Goal: Task Accomplishment & Management: Manage account settings

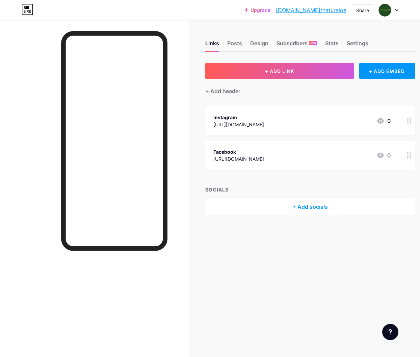
click at [391, 11] on div at bounding box center [389, 10] width 20 height 12
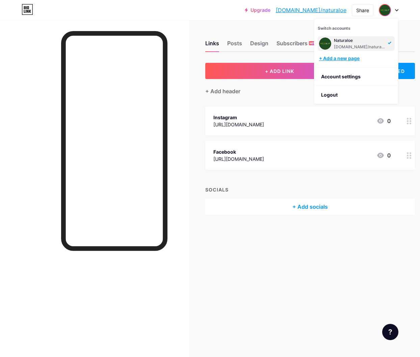
click at [360, 56] on div "+ Add a new page" at bounding box center [357, 58] width 76 height 7
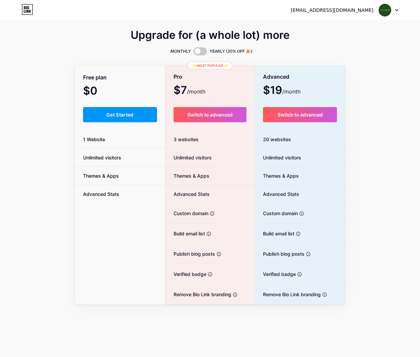
click at [401, 8] on div "auxdisenolk01@gmail.com Dashboard Logout" at bounding box center [210, 10] width 420 height 12
click at [396, 8] on div at bounding box center [389, 10] width 20 height 12
click at [339, 42] on li "Logout" at bounding box center [356, 46] width 84 height 18
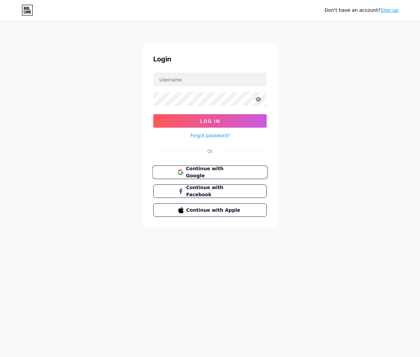
click at [216, 173] on span "Continue with Google" at bounding box center [214, 172] width 56 height 15
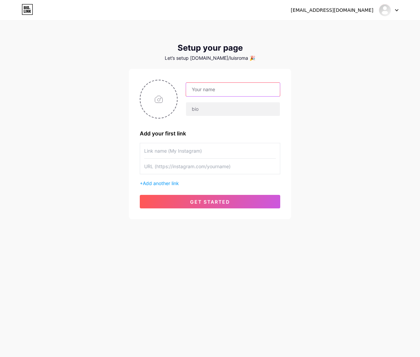
click at [212, 91] on input "text" at bounding box center [233, 89] width 94 height 13
click at [226, 104] on input "text" at bounding box center [233, 108] width 94 height 13
click at [224, 93] on input "LakyMen" at bounding box center [233, 89] width 94 height 13
click at [198, 86] on input "LakyMen" at bounding box center [233, 89] width 94 height 13
click at [204, 88] on input "LakyMen" at bounding box center [233, 89] width 94 height 13
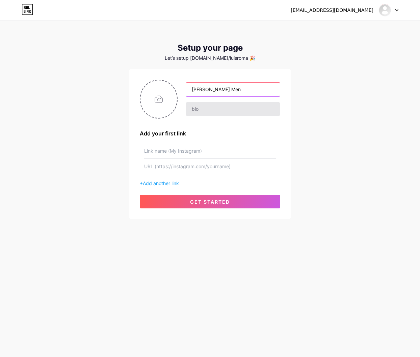
type input "[PERSON_NAME] Men"
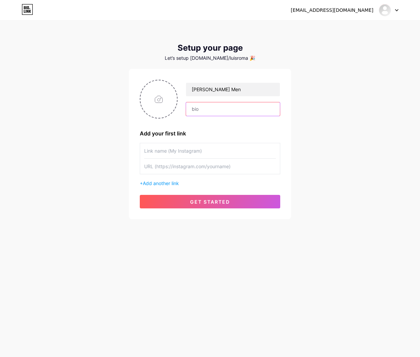
click at [201, 108] on input "text" at bounding box center [233, 108] width 94 height 13
drag, startPoint x: 221, startPoint y: 108, endPoint x: 331, endPoint y: 124, distance: 111.9
click at [331, 124] on div "[EMAIL_ADDRESS][DOMAIN_NAME] Dashboard Logout Setup your page Let’s setup [DOMA…" at bounding box center [210, 120] width 420 height 241
type input "La Sopa Rica"
click at [175, 154] on input "text" at bounding box center [210, 150] width 132 height 15
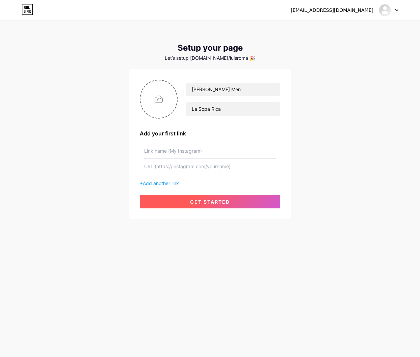
click at [216, 202] on span "get started" at bounding box center [210, 202] width 40 height 6
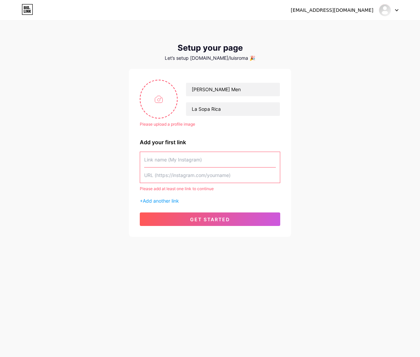
click at [160, 154] on input "text" at bounding box center [210, 159] width 132 height 15
click at [191, 174] on input "text" at bounding box center [210, 174] width 132 height 15
paste input "[URL][DOMAIN_NAME]"
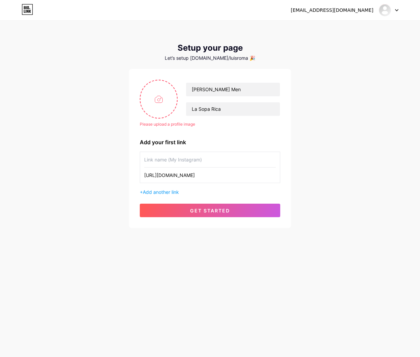
type input "[URL][DOMAIN_NAME]"
click at [197, 160] on input "text" at bounding box center [210, 159] width 132 height 15
type input "Instagram"
click at [165, 190] on span "Add another link" at bounding box center [161, 192] width 36 height 6
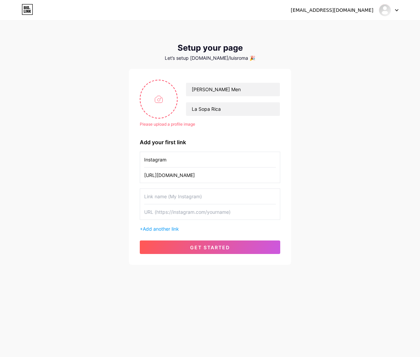
click at [164, 192] on input "text" at bounding box center [210, 196] width 132 height 15
type input "Facebook"
click at [218, 215] on input "text" at bounding box center [210, 211] width 132 height 15
paste input "[URL][DOMAIN_NAME]"
type input "[URL][DOMAIN_NAME]"
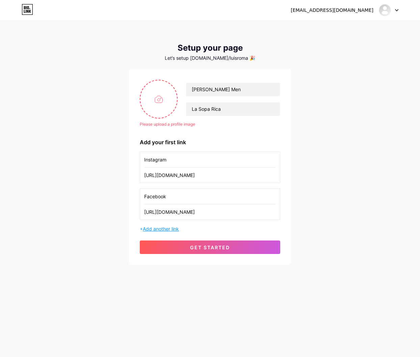
click at [159, 230] on span "Add another link" at bounding box center [161, 229] width 36 height 6
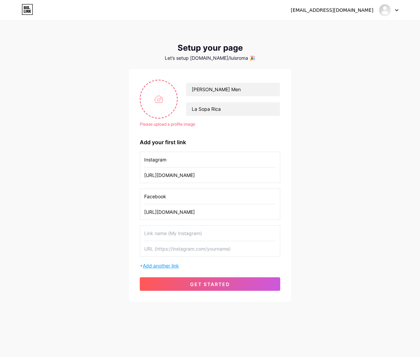
click at [160, 230] on input "text" at bounding box center [210, 232] width 132 height 15
type input "R"
type input "Tiktok"
click at [207, 251] on input "text" at bounding box center [210, 248] width 132 height 15
paste input "[URL][DOMAIN_NAME]"
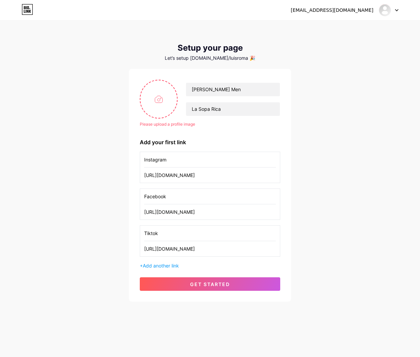
type input "[URL][DOMAIN_NAME]"
click at [227, 285] on span "get started" at bounding box center [210, 284] width 40 height 6
click at [161, 96] on input "file" at bounding box center [158, 98] width 36 height 37
type input "C:\fakepath\Logo-corregido-2025-redes.png"
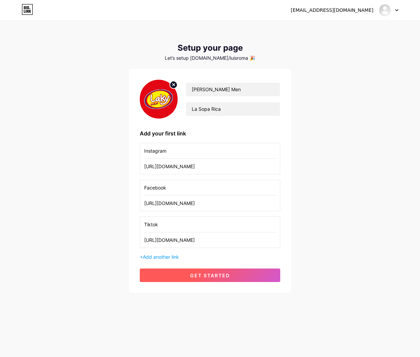
click at [246, 269] on button "get started" at bounding box center [210, 274] width 140 height 13
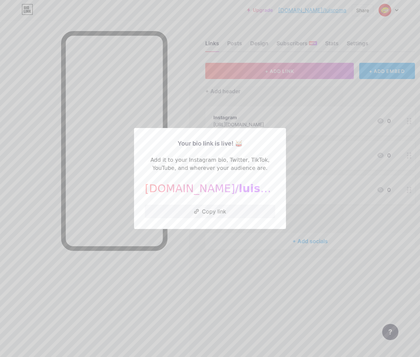
click at [216, 230] on div at bounding box center [210, 178] width 420 height 357
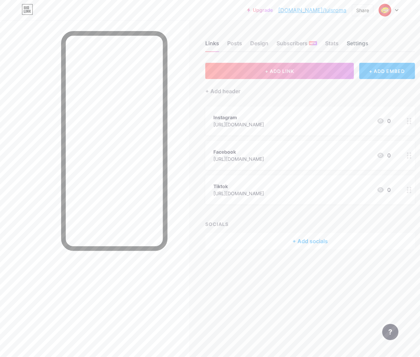
click at [351, 42] on div "Settings" at bounding box center [358, 45] width 22 height 12
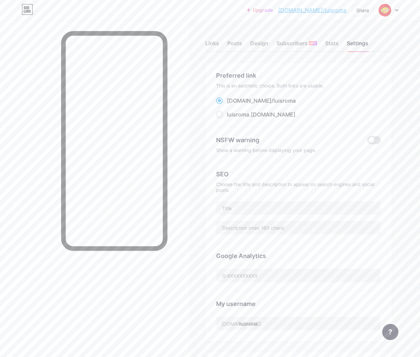
click at [277, 313] on div "My username [DOMAIN_NAME]/ luisroma" at bounding box center [298, 310] width 165 height 39
click at [283, 320] on input "luisroma" at bounding box center [298, 323] width 164 height 13
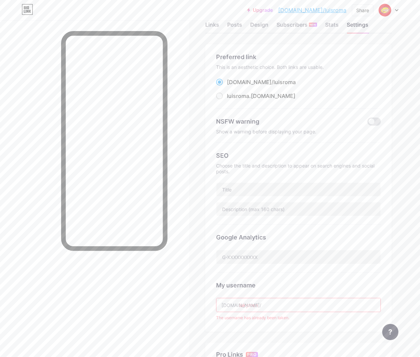
scroll to position [19, 0]
drag, startPoint x: 285, startPoint y: 296, endPoint x: 231, endPoint y: 297, distance: 54.0
click at [233, 296] on div "My username [DOMAIN_NAME]/ lakymen The username has already been taken." at bounding box center [298, 296] width 165 height 48
drag, startPoint x: 221, startPoint y: 303, endPoint x: 242, endPoint y: 306, distance: 21.1
click at [245, 307] on input "lakymen" at bounding box center [298, 303] width 164 height 13
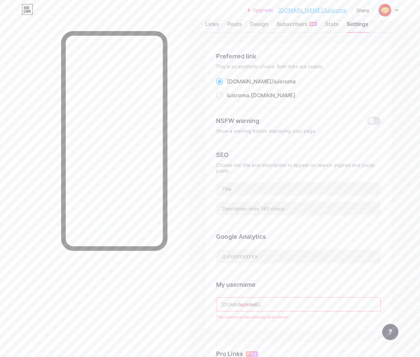
click at [226, 305] on div "[DOMAIN_NAME]/" at bounding box center [241, 304] width 40 height 7
copy div "[DOMAIN_NAME]/"
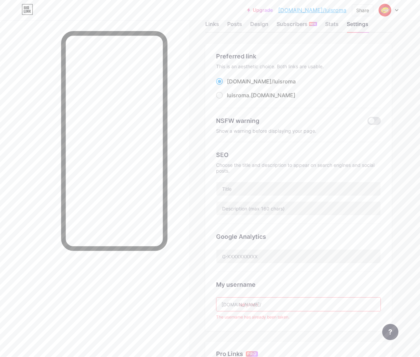
click at [248, 303] on input "lakymen" at bounding box center [298, 303] width 164 height 13
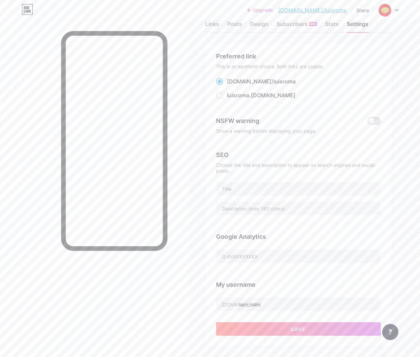
click at [297, 295] on div "My username [DOMAIN_NAME]/ laky_men" at bounding box center [298, 291] width 165 height 39
click at [281, 304] on input "laky_men" at bounding box center [298, 303] width 164 height 13
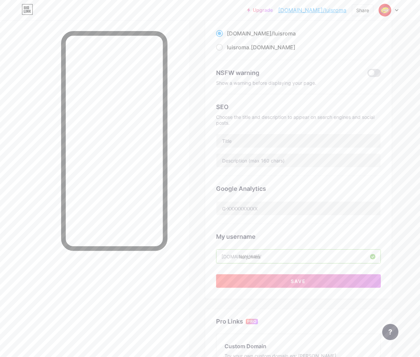
scroll to position [75, 0]
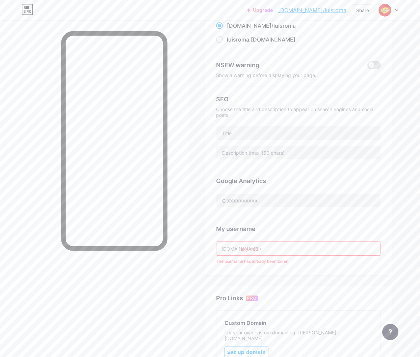
type input "laky_men"
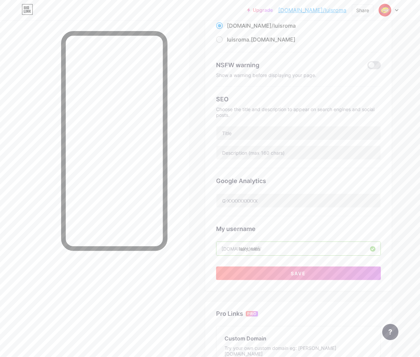
scroll to position [130, 0]
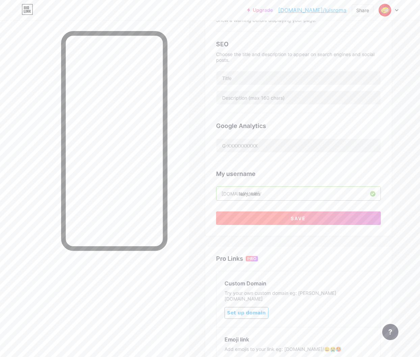
click at [318, 221] on button "Save" at bounding box center [298, 217] width 165 height 13
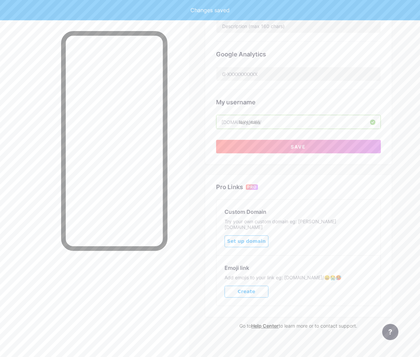
scroll to position [177, 0]
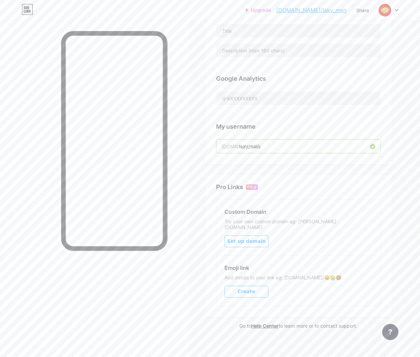
click at [253, 238] on span "Set up domain" at bounding box center [246, 241] width 38 height 6
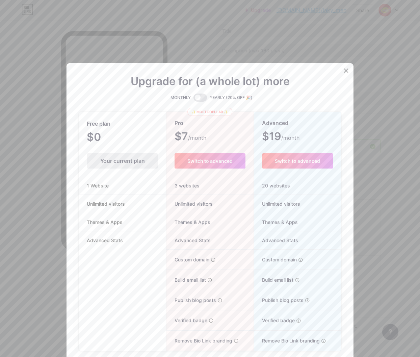
scroll to position [67, 0]
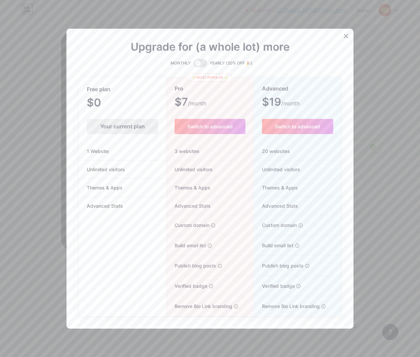
click at [209, 63] on div "MONTHLY YEARLY (20% OFF 🎉)" at bounding box center [210, 63] width 263 height 8
click at [203, 60] on span at bounding box center [199, 63] width 13 height 8
click at [193, 65] on input "checkbox" at bounding box center [193, 65] width 0 height 0
click at [203, 60] on span at bounding box center [199, 63] width 13 height 8
click at [193, 65] on input "checkbox" at bounding box center [193, 65] width 0 height 0
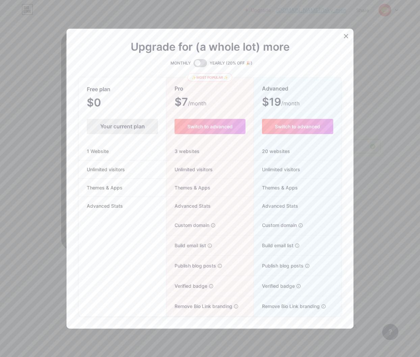
click at [203, 60] on span at bounding box center [199, 63] width 13 height 8
click at [193, 65] on input "checkbox" at bounding box center [193, 65] width 0 height 0
click at [203, 60] on span at bounding box center [199, 63] width 13 height 8
click at [193, 65] on input "checkbox" at bounding box center [193, 65] width 0 height 0
click at [347, 33] on icon at bounding box center [345, 35] width 5 height 5
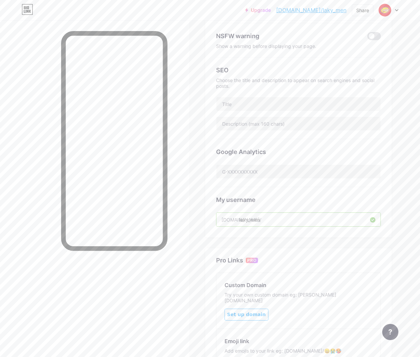
scroll to position [0, 0]
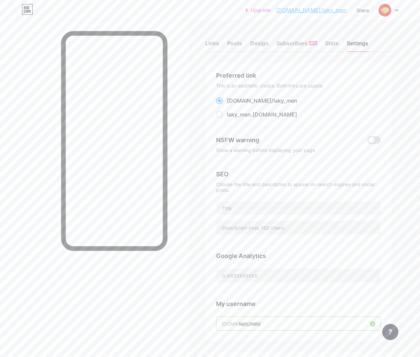
click at [204, 41] on div "Links Posts Design Subscribers NEW Stats Settings Preferred link This is an aes…" at bounding box center [210, 280] width 420 height 520
click at [209, 42] on div "Links" at bounding box center [212, 45] width 14 height 12
